Goal: Use online tool/utility: Use online tool/utility

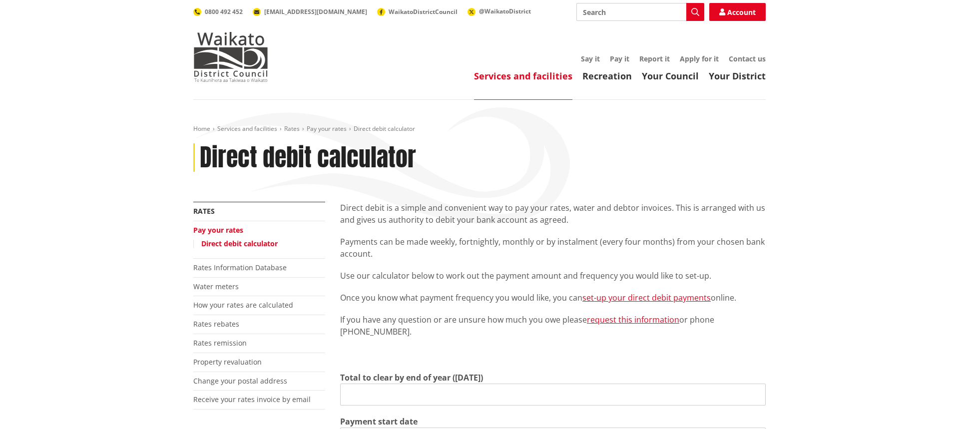
type input "0.00"
type input "[DATE]"
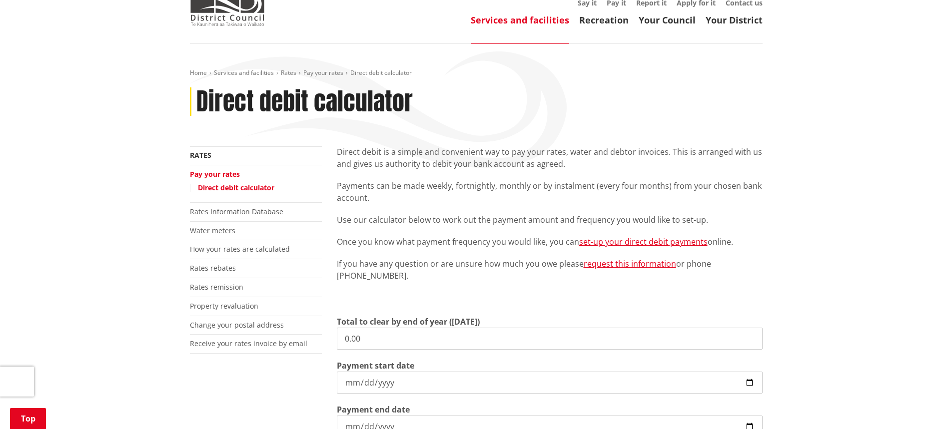
scroll to position [150, 0]
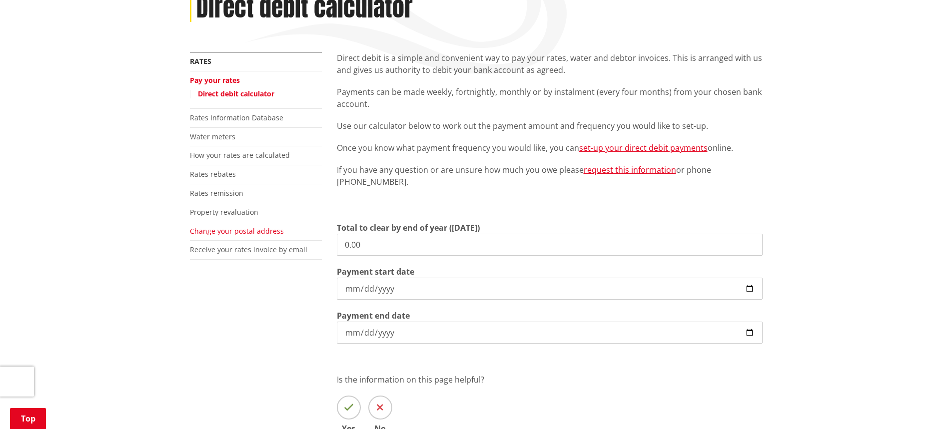
drag, startPoint x: 214, startPoint y: 246, endPoint x: 263, endPoint y: 232, distance: 50.4
click at [81, 233] on div "Home Services and facilities Rates Pay your rates Direct debit calculator Direc…" at bounding box center [476, 226] width 952 height 552
click at [380, 246] on input "Total to clear by end of year ([DATE])" at bounding box center [550, 245] width 426 height 22
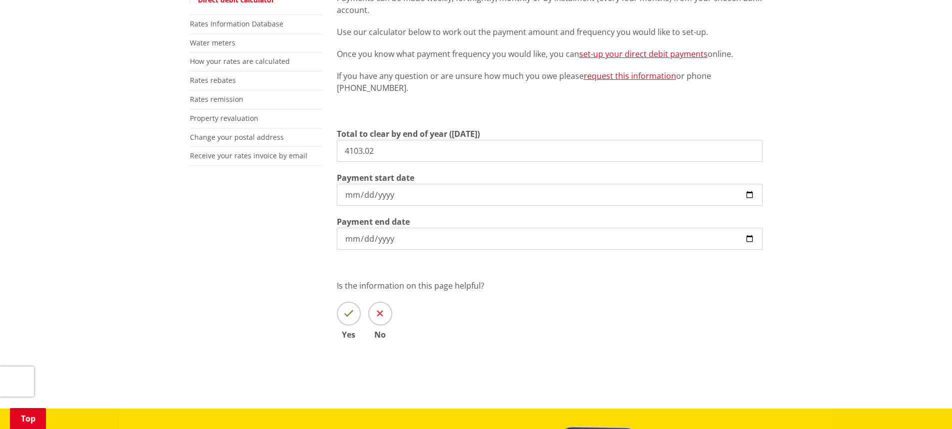
scroll to position [250, 0]
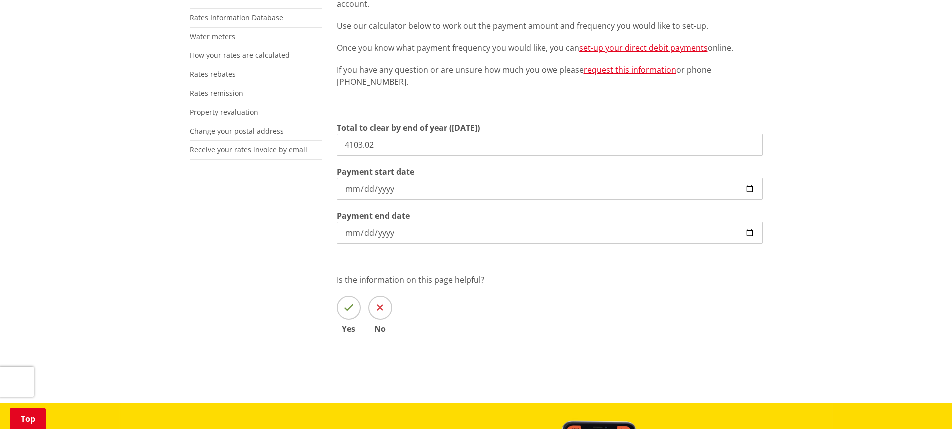
type input "4,103.02"
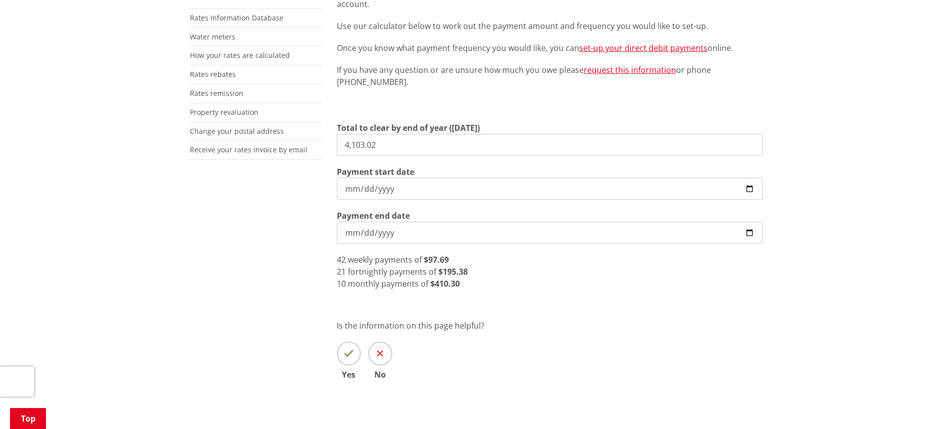
click at [404, 235] on input "[DATE]" at bounding box center [550, 233] width 426 height 22
click at [289, 238] on div "More from this section Rates Pay your rates Direct debit calculator Rates Infor…" at bounding box center [475, 180] width 587 height 457
click at [583, 291] on div "Direct debit is a simple and convenient way to pay your rates, water and debtor…" at bounding box center [549, 180] width 441 height 457
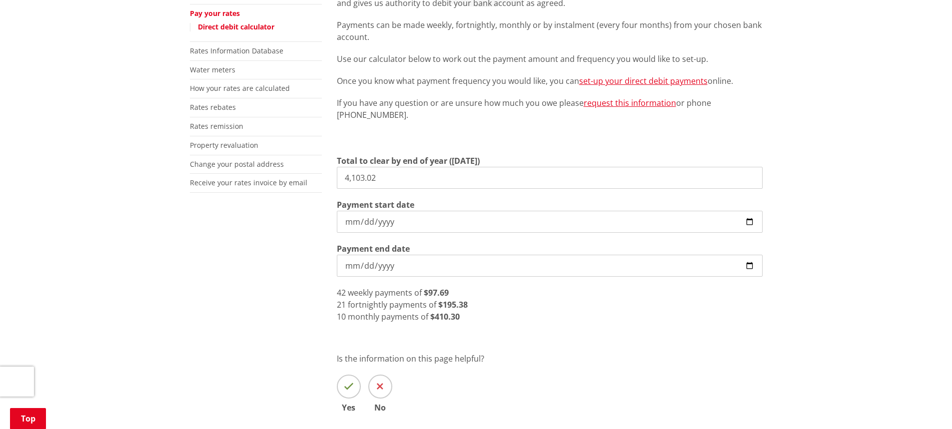
scroll to position [300, 0]
